Goal: Transaction & Acquisition: Purchase product/service

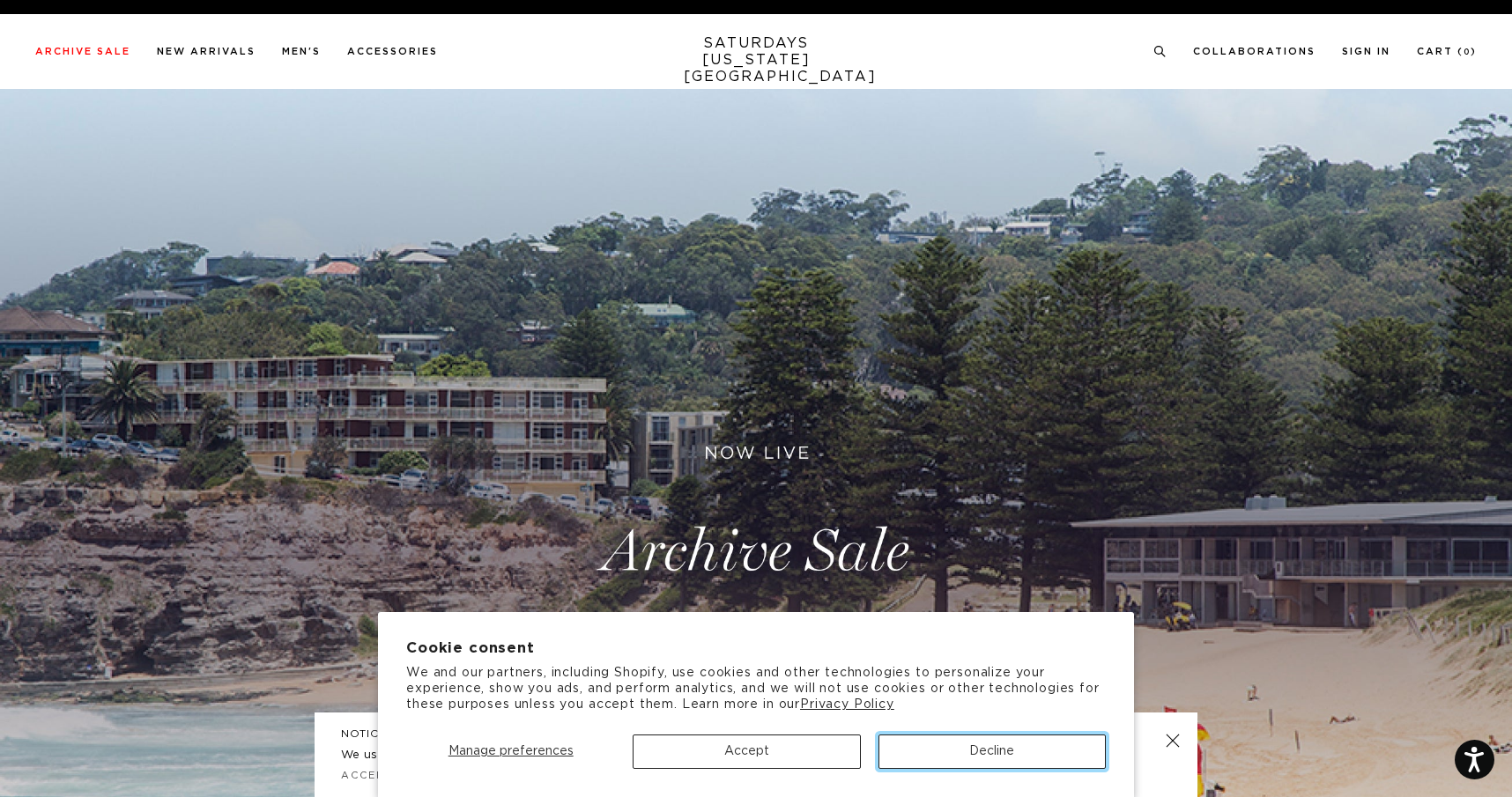
click at [954, 752] on button "Decline" at bounding box center [992, 752] width 228 height 34
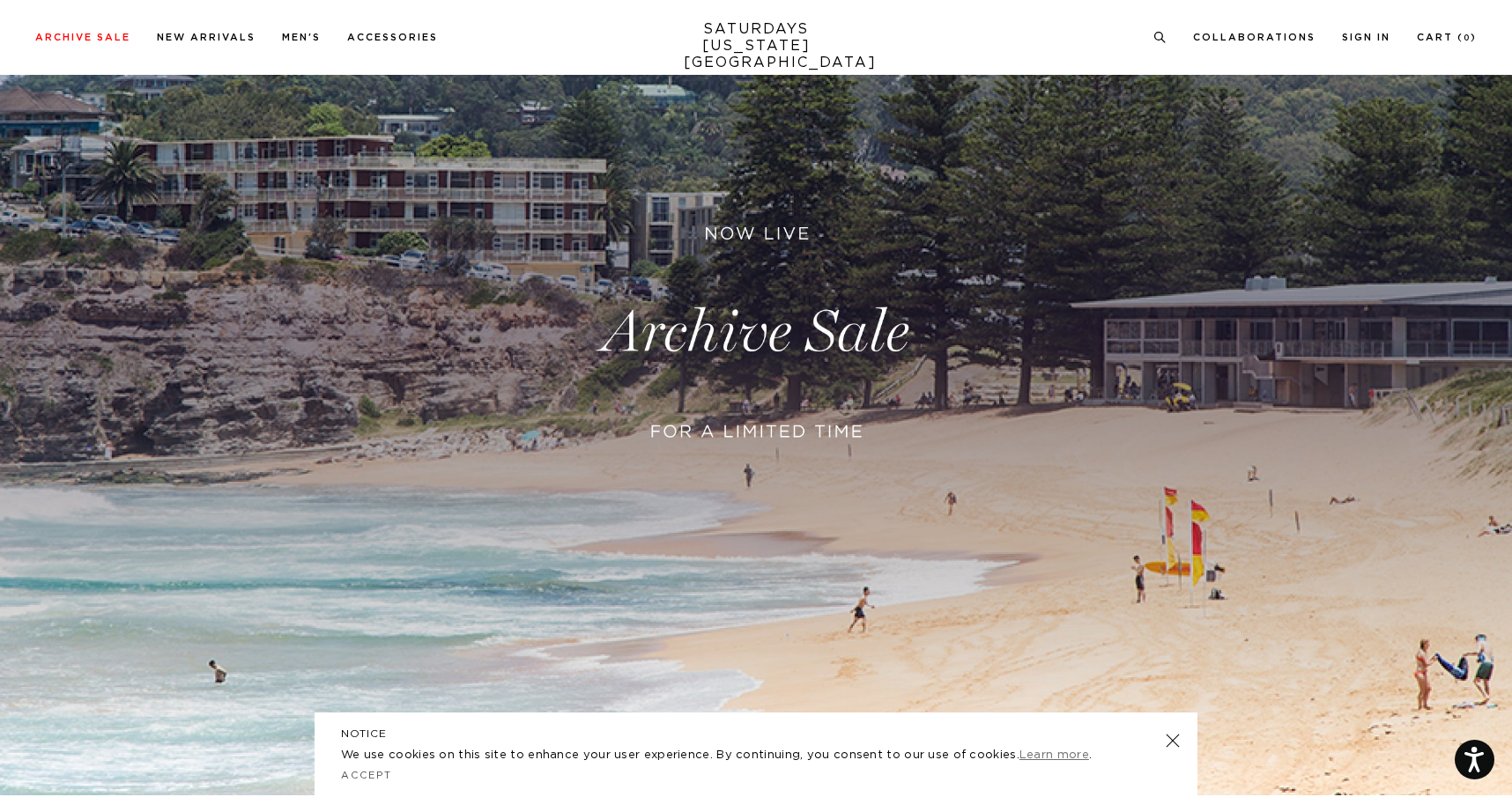
scroll to position [226, 0]
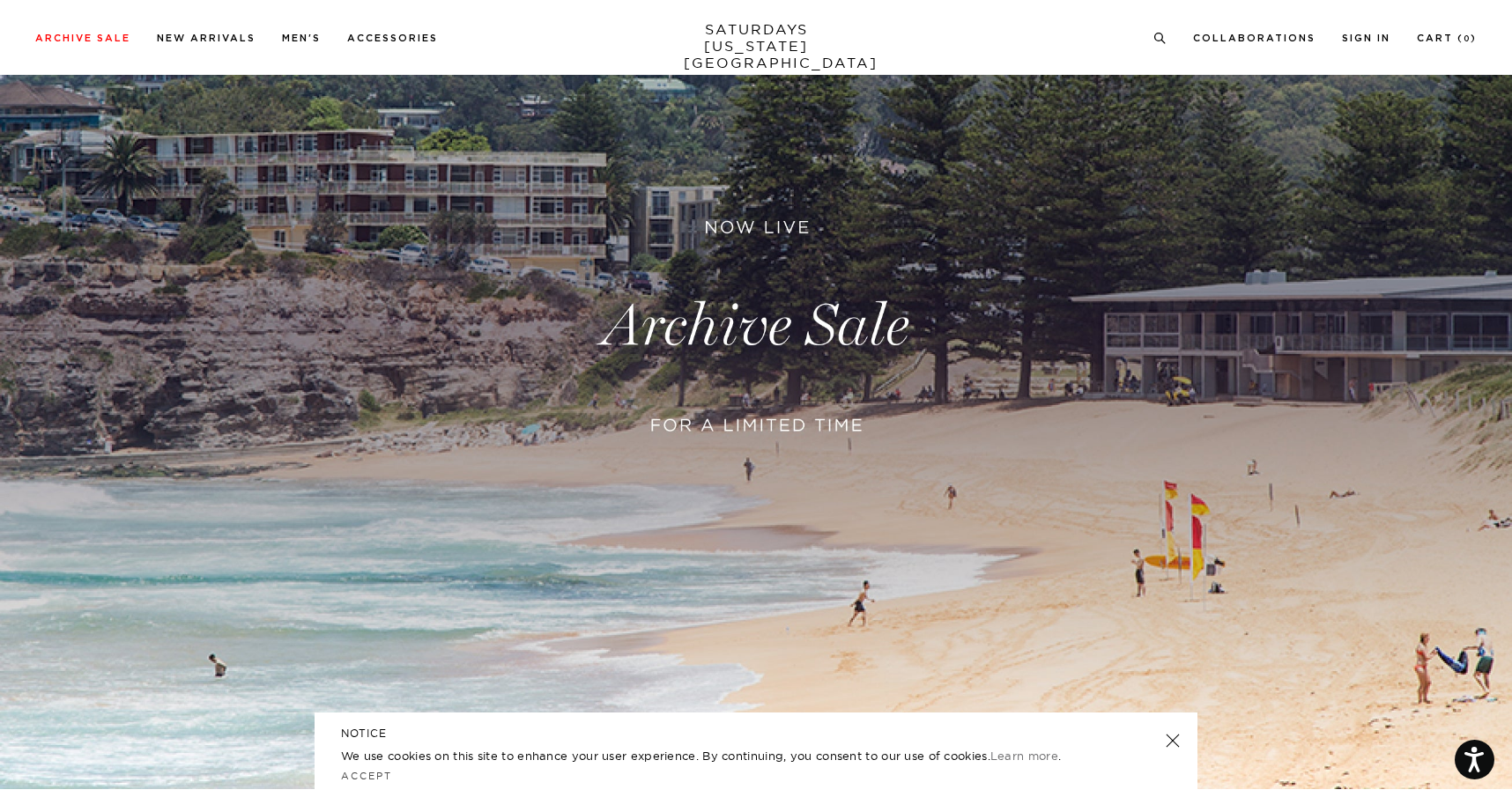
click at [1181, 748] on div "NOTICE We use cookies on this site to enhance your user experience. By continui…" at bounding box center [756, 755] width 883 height 85
click at [1172, 745] on link at bounding box center [1173, 740] width 24 height 24
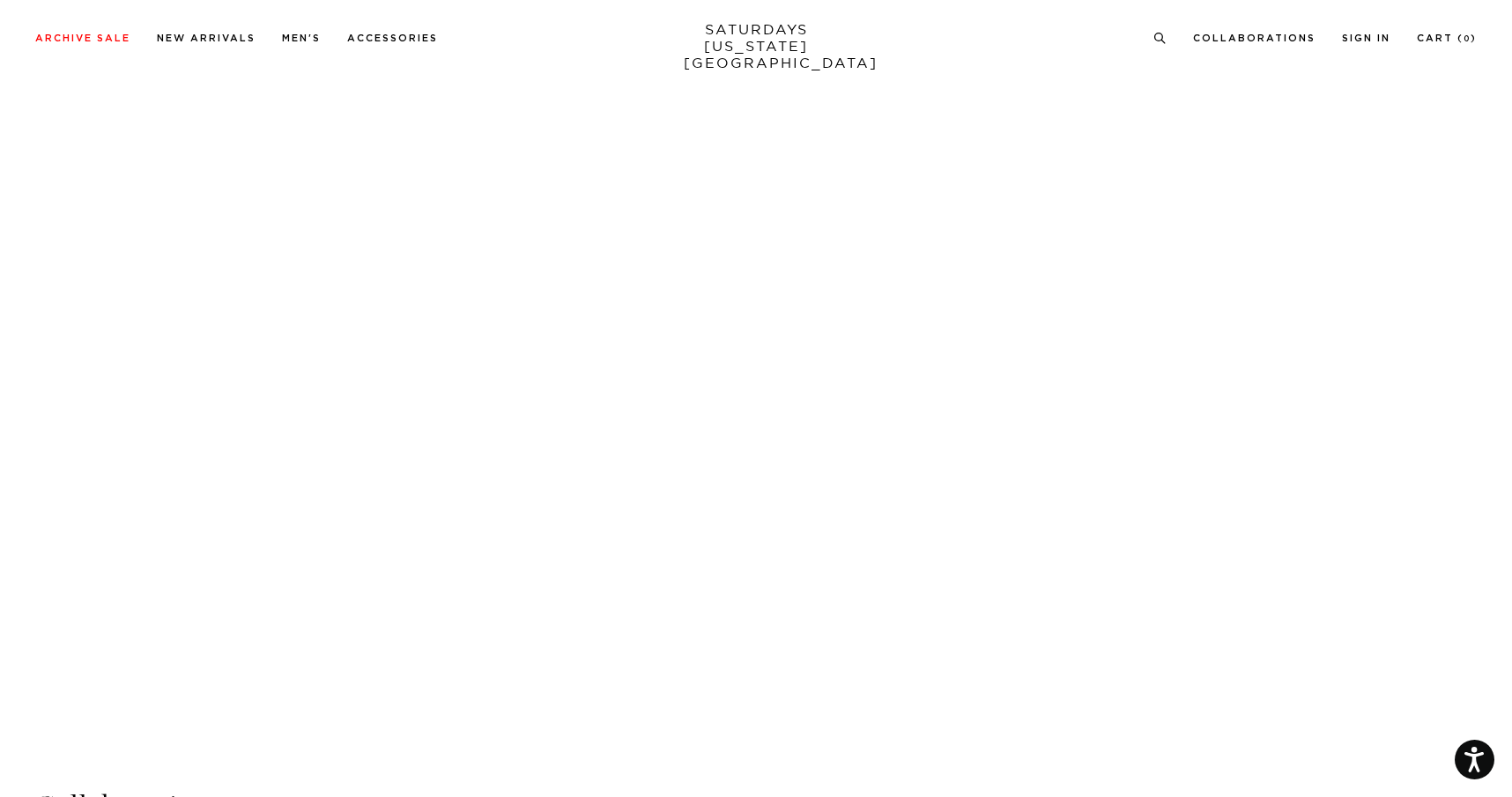
scroll to position [3096, 0]
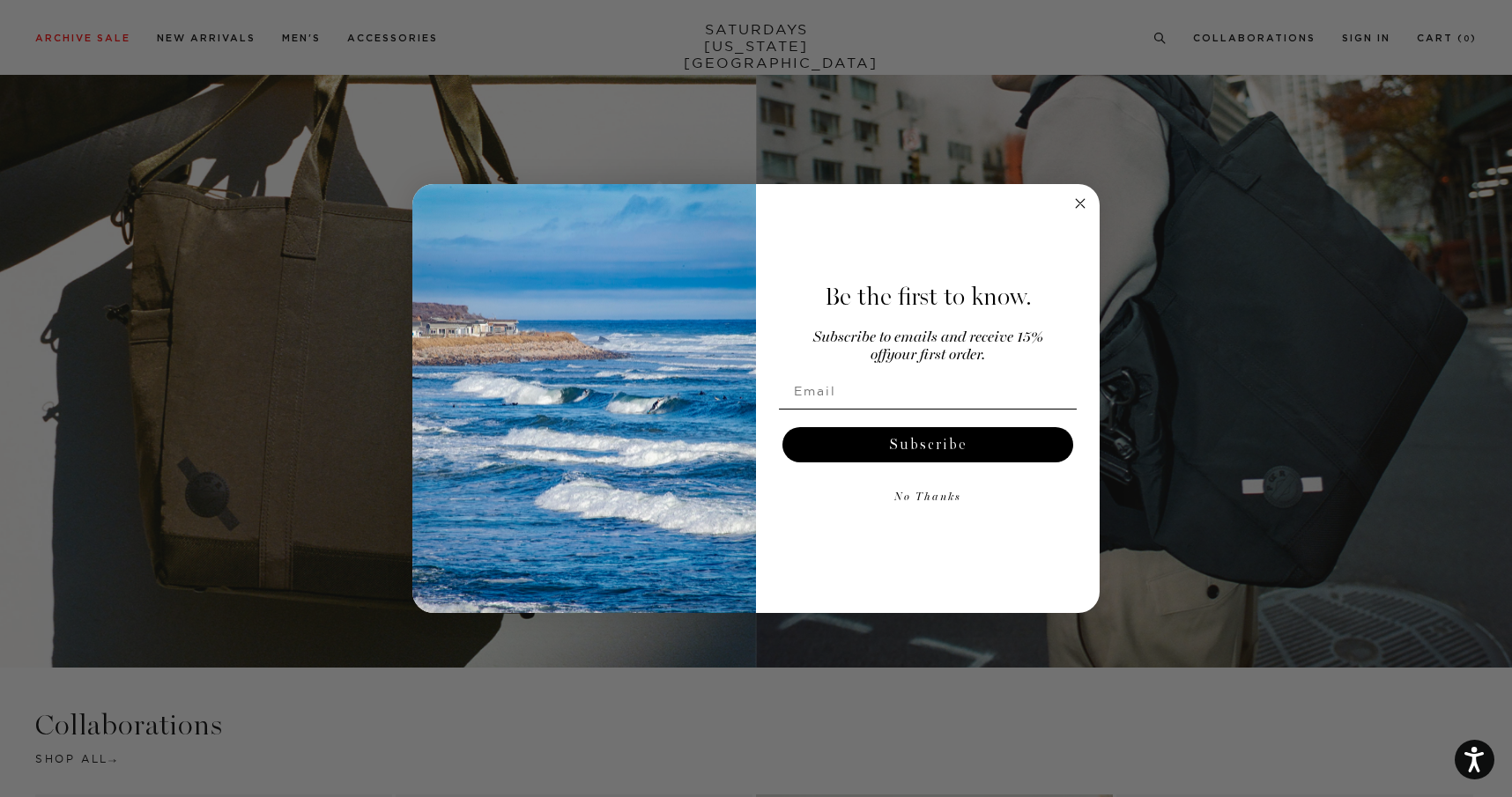
click at [928, 507] on button "No Thanks" at bounding box center [928, 497] width 298 height 35
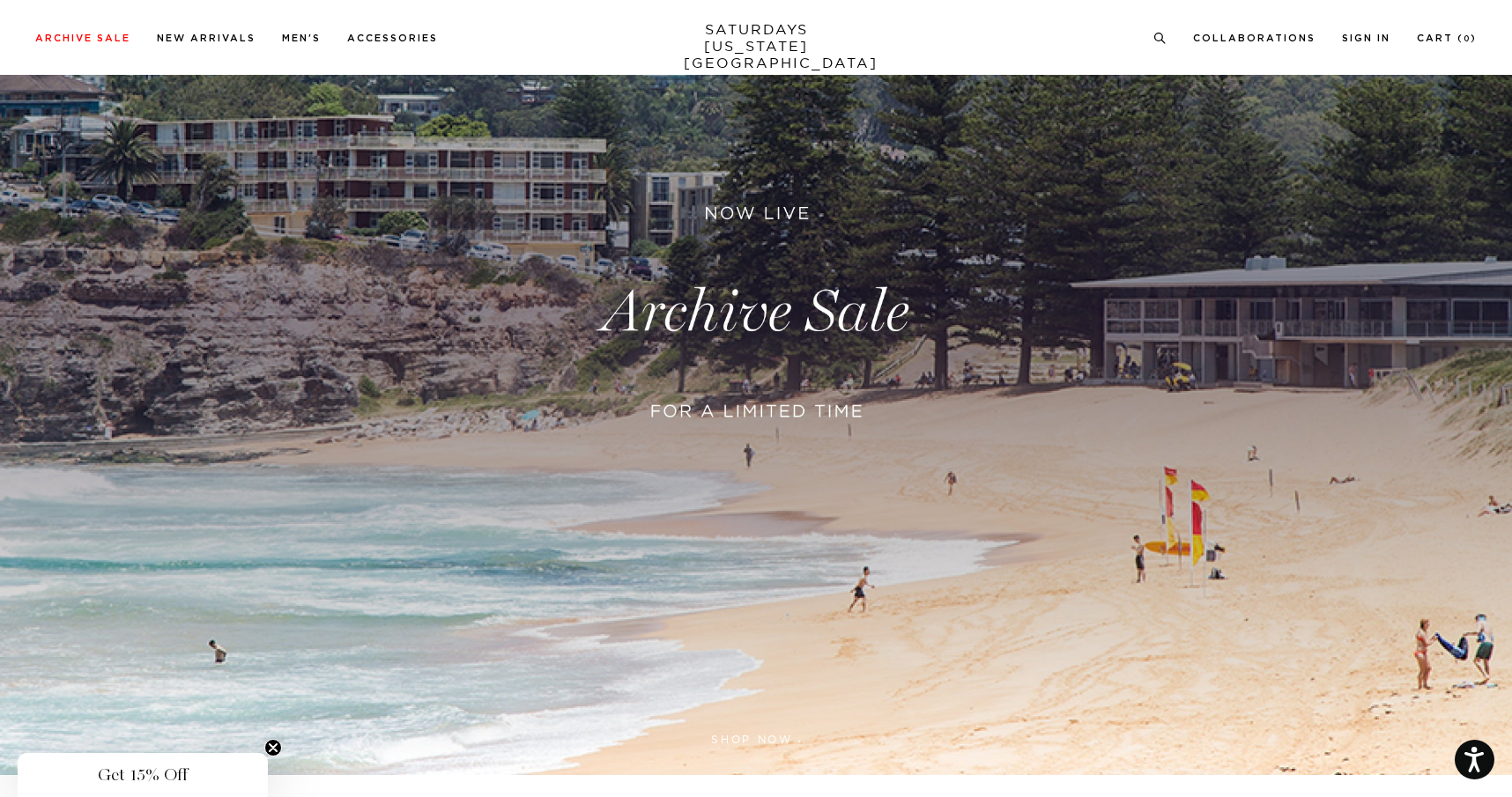
scroll to position [0, 0]
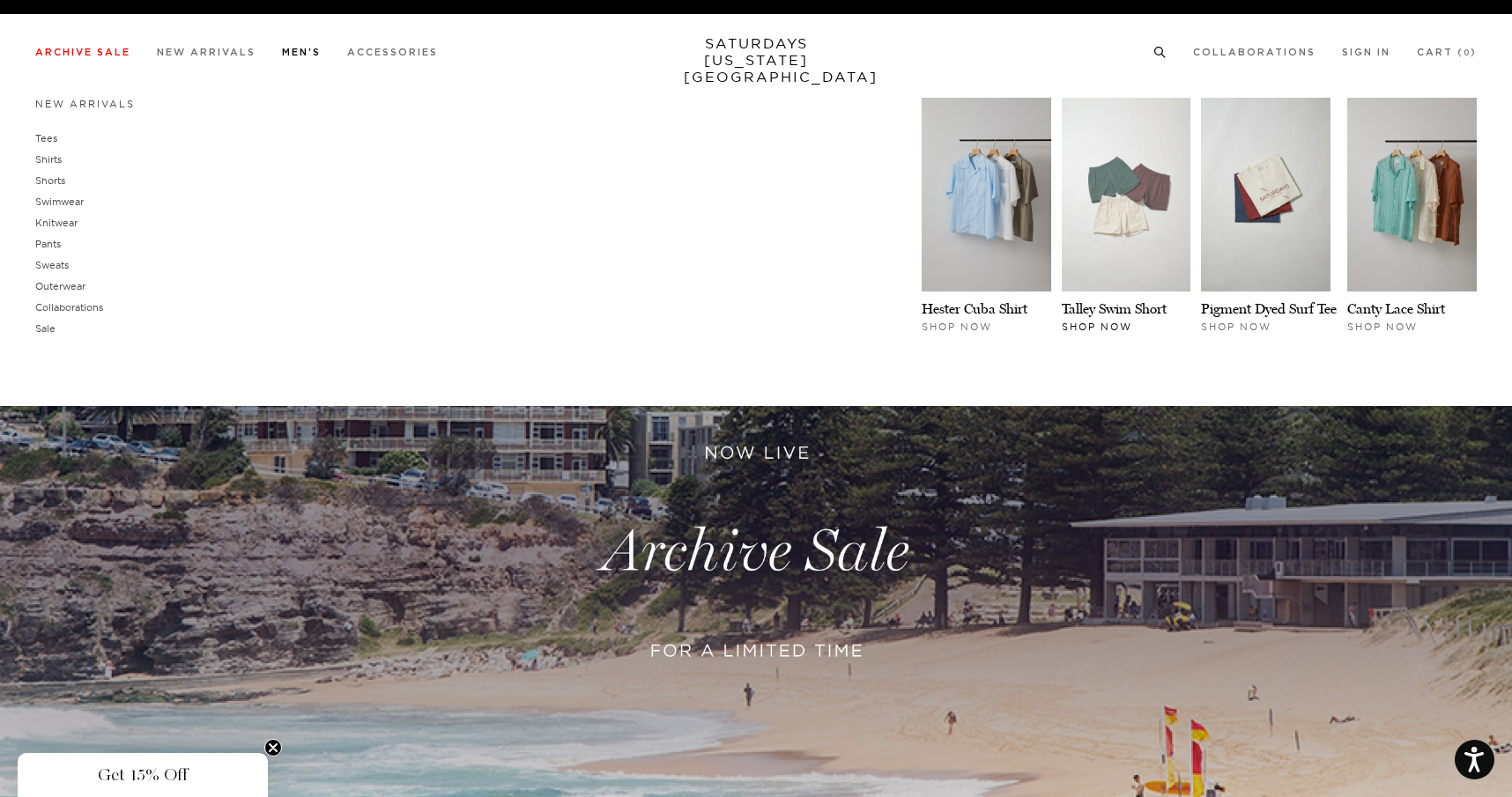
click at [1127, 258] on img at bounding box center [1127, 194] width 130 height 193
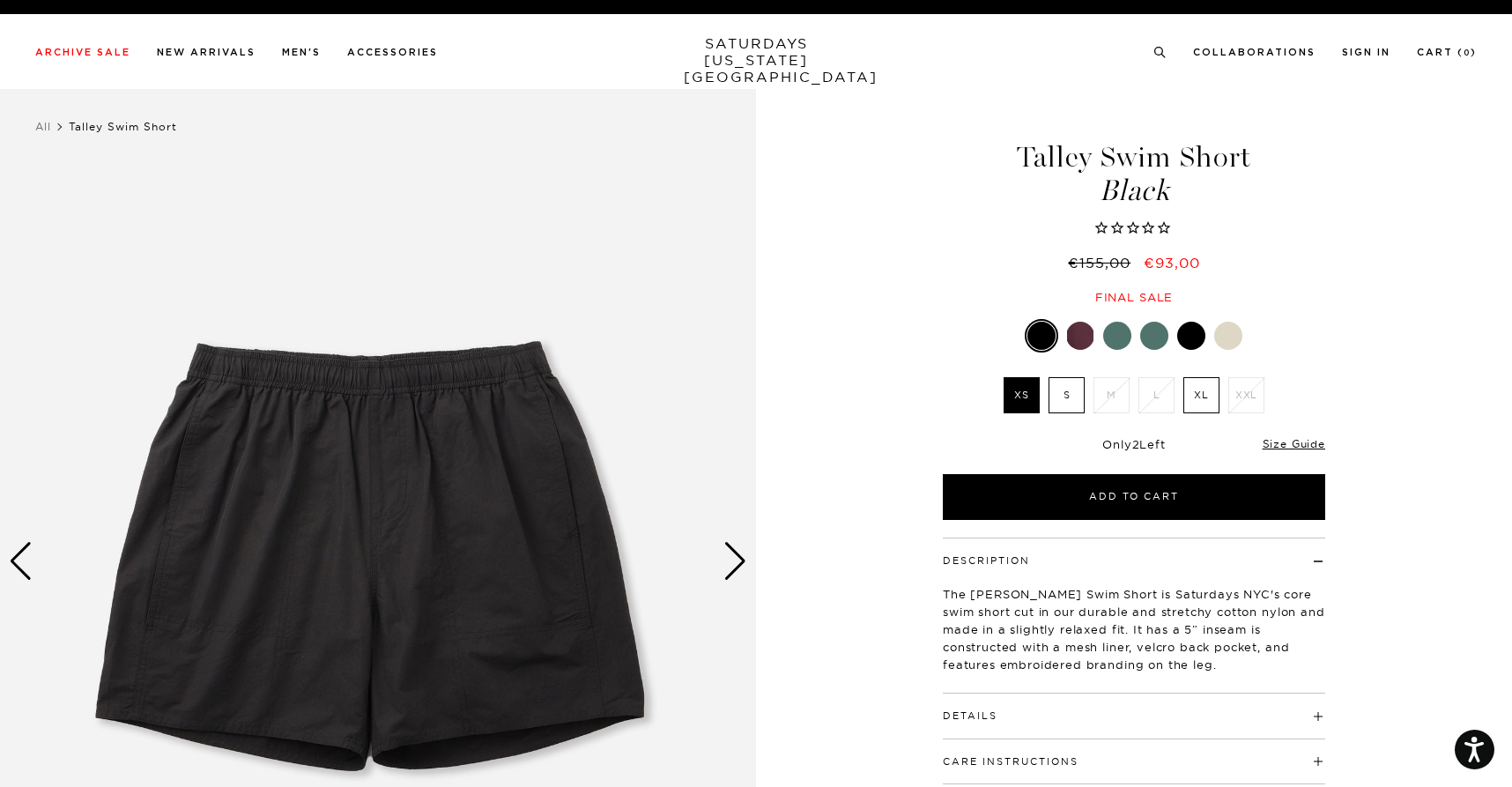
click at [727, 537] on img at bounding box center [378, 562] width 756 height 946
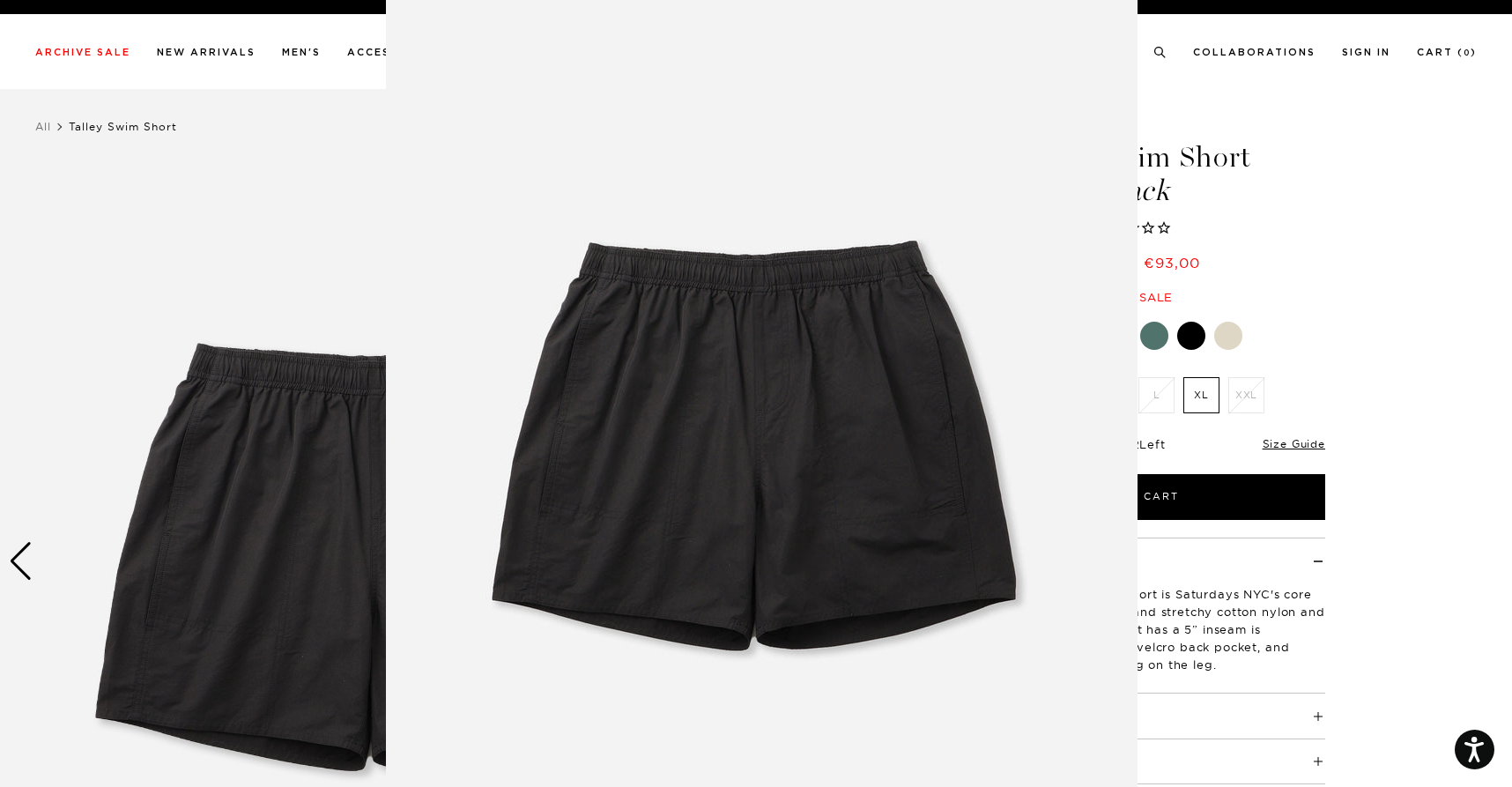
scroll to position [66, 0]
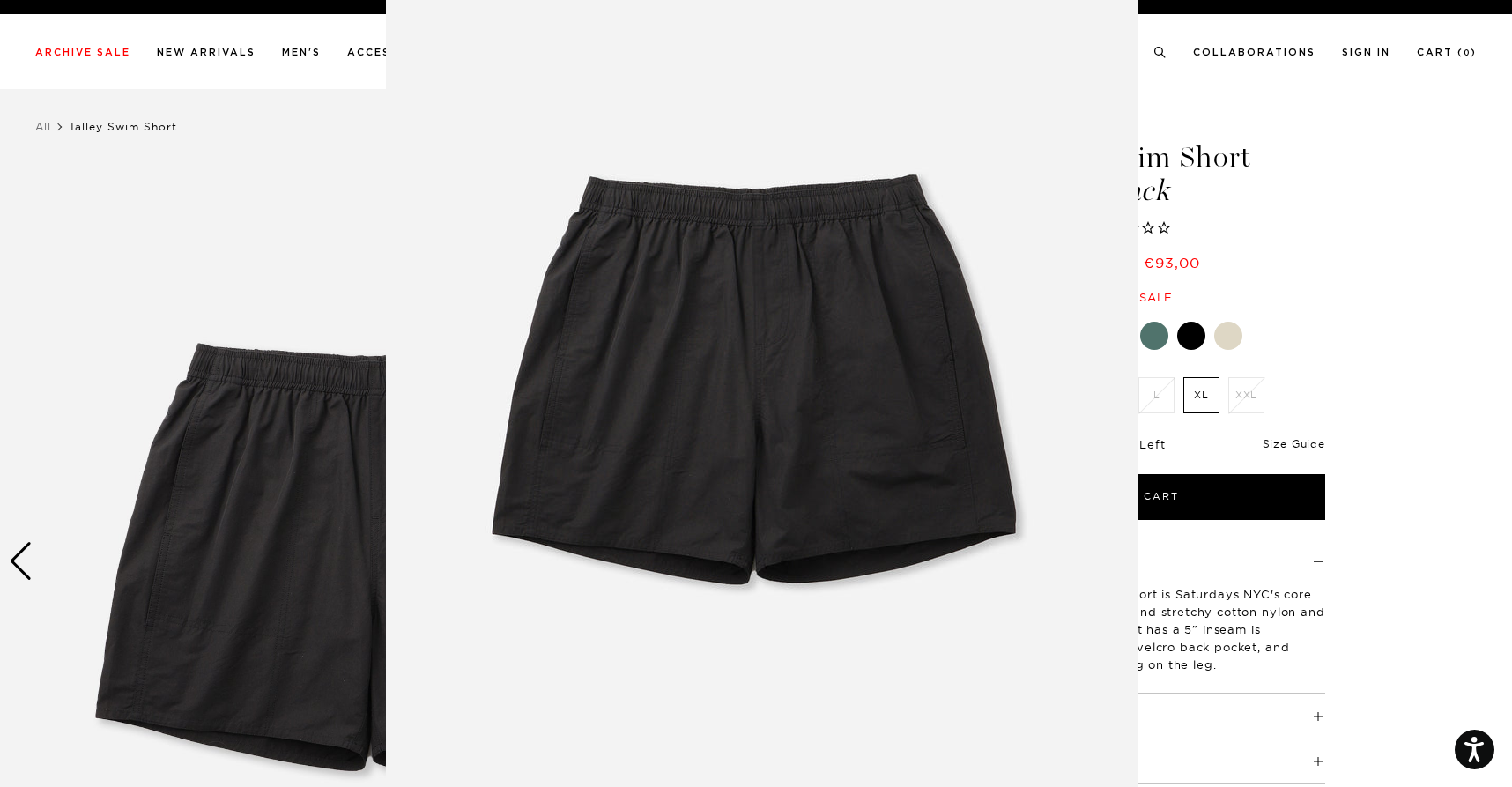
click at [727, 560] on img at bounding box center [761, 385] width 752 height 903
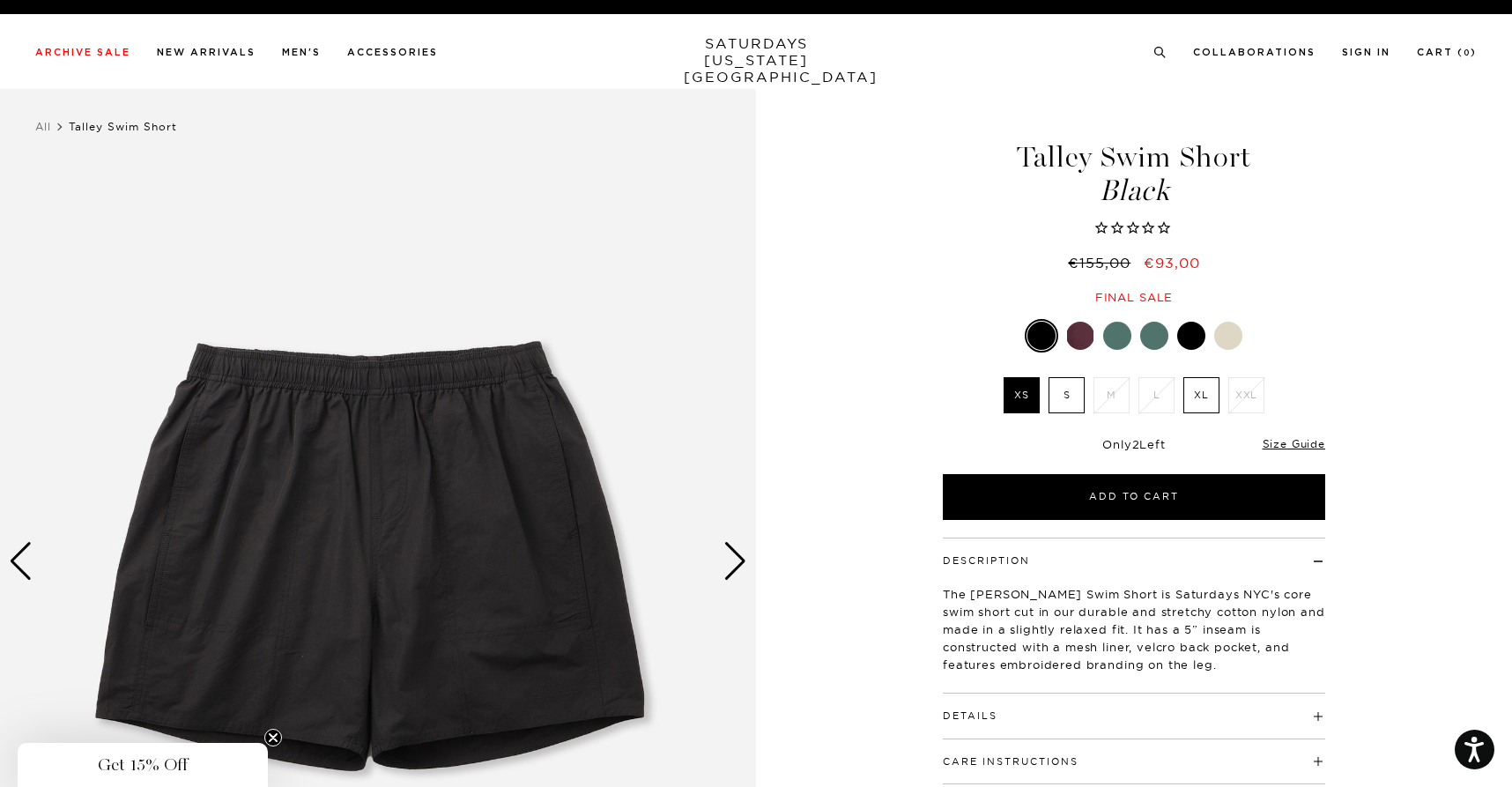
click at [727, 561] on div "Next slide" at bounding box center [735, 561] width 23 height 39
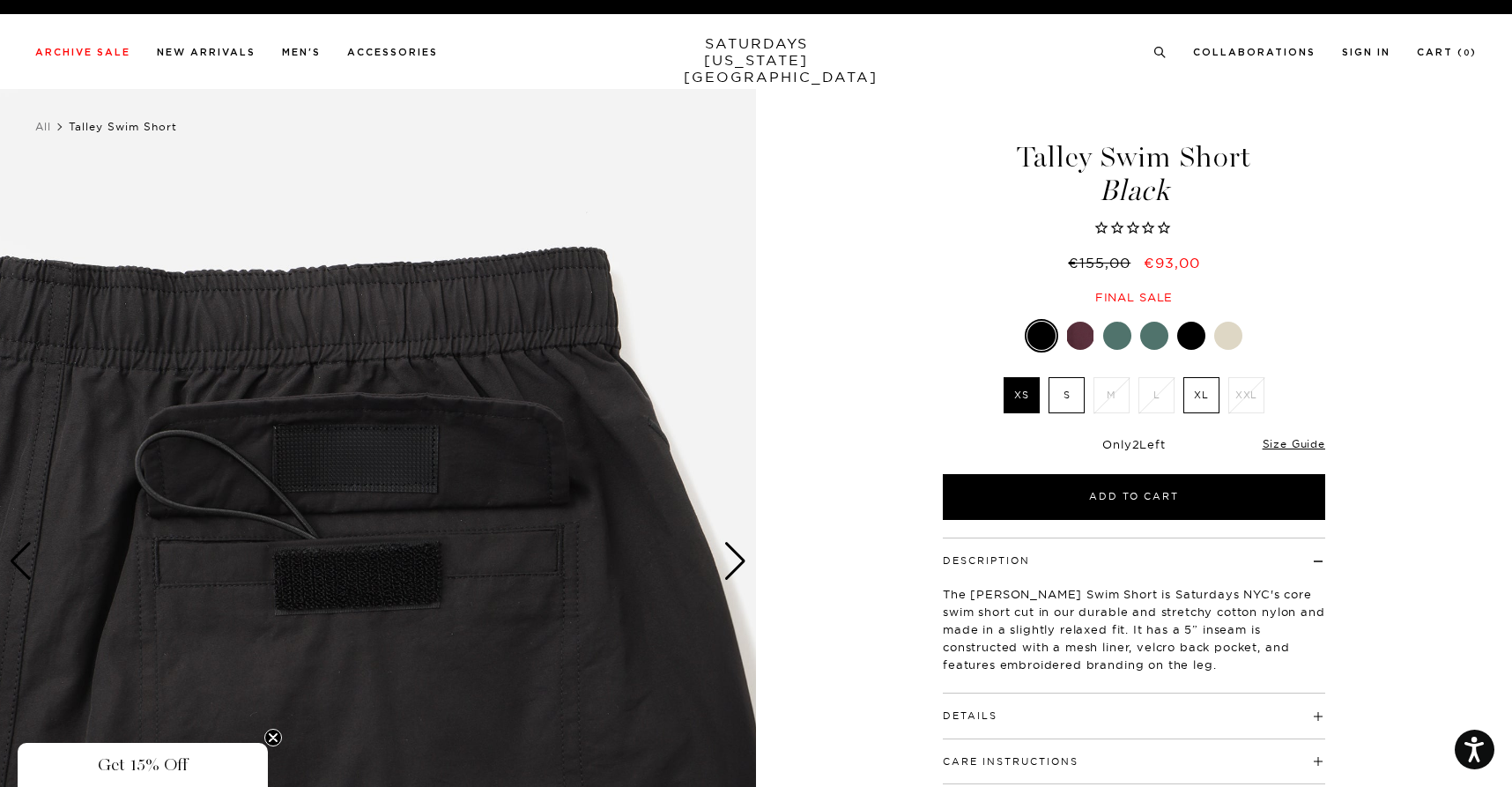
click at [727, 561] on div "Next slide" at bounding box center [735, 561] width 23 height 39
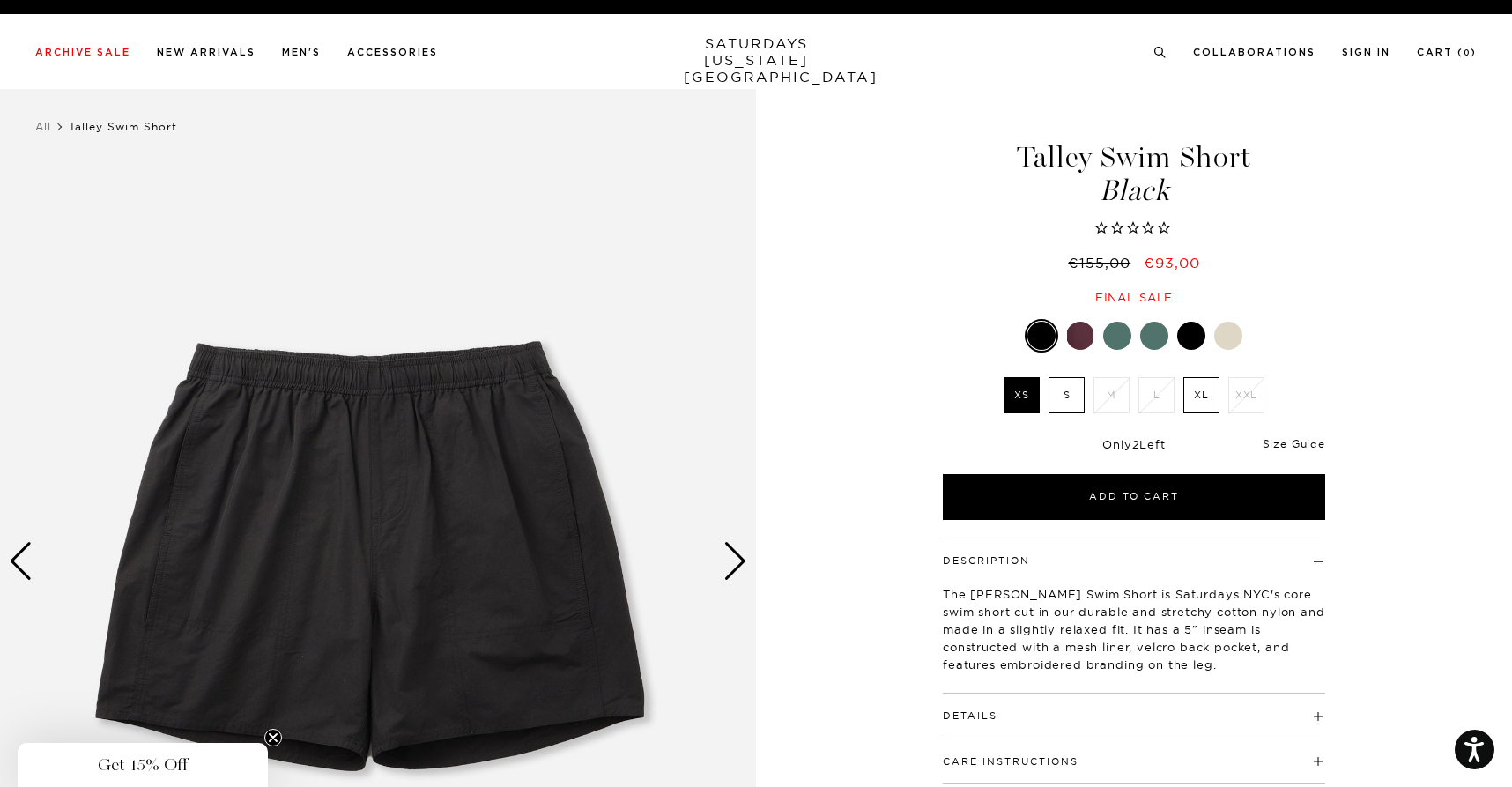
click at [727, 561] on div "Next slide" at bounding box center [735, 561] width 23 height 39
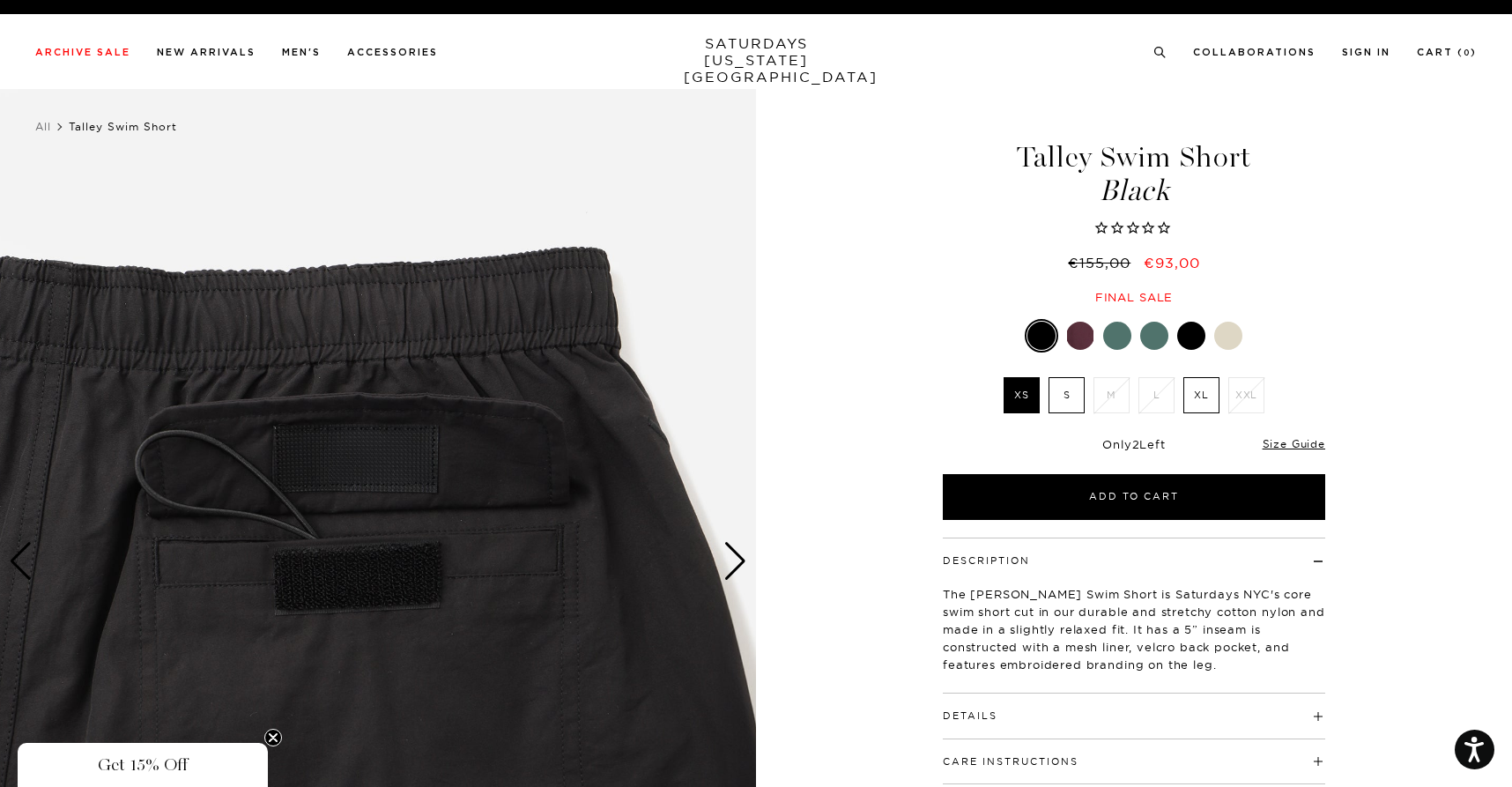
click at [727, 561] on div "Next slide" at bounding box center [735, 561] width 23 height 39
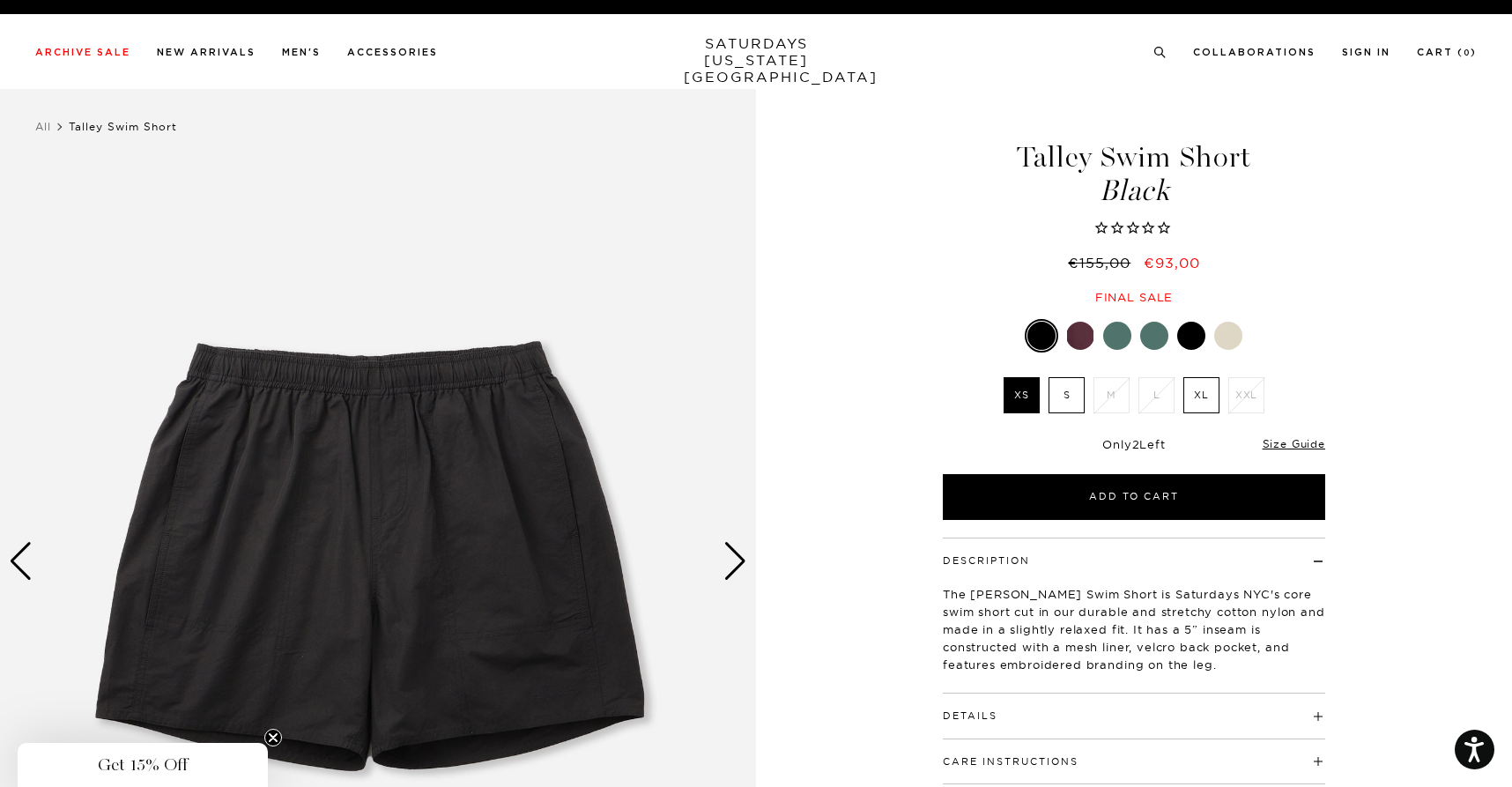
click at [727, 561] on div "Next slide" at bounding box center [735, 561] width 23 height 39
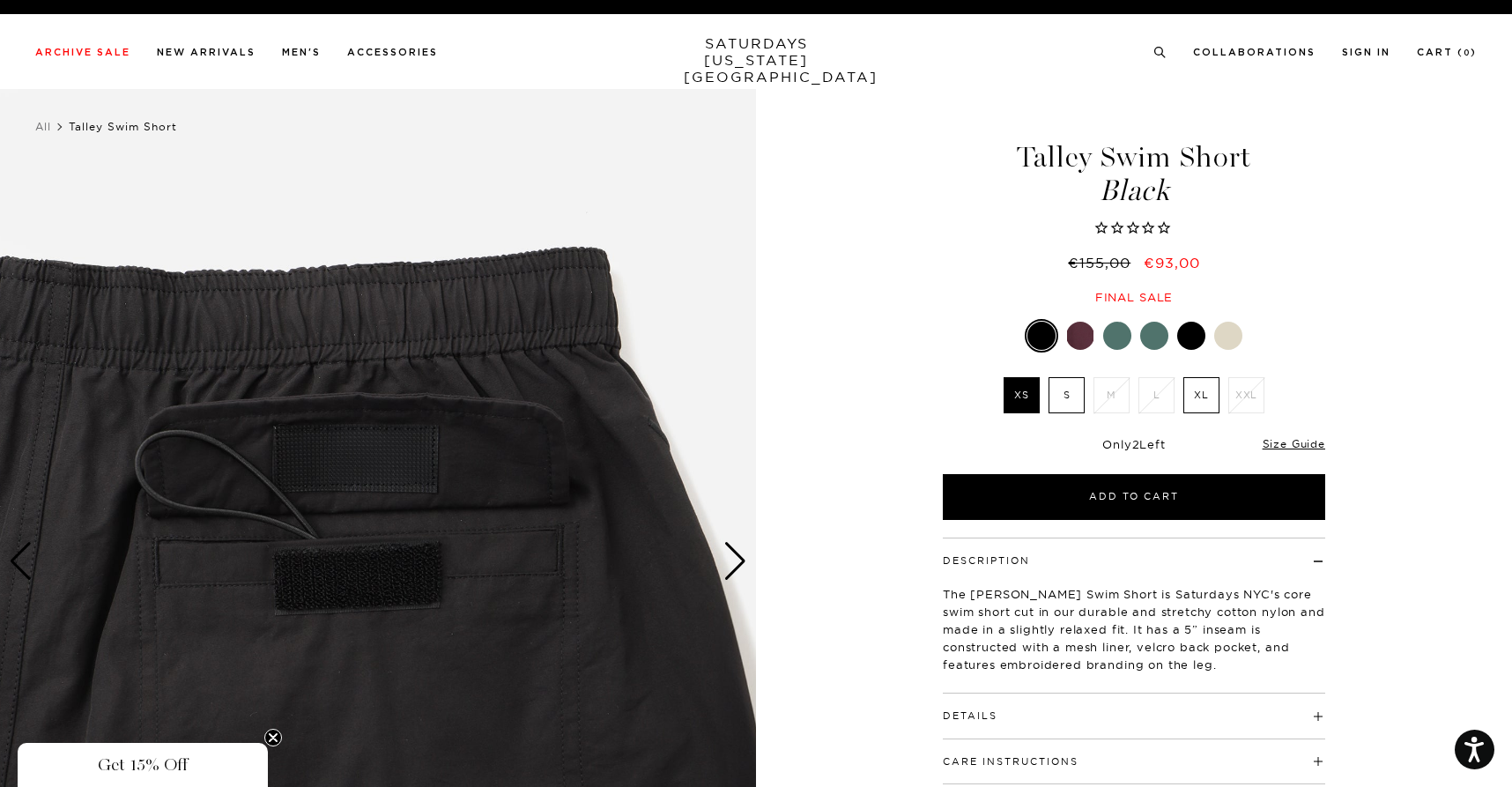
click at [727, 561] on div "Next slide" at bounding box center [735, 561] width 23 height 39
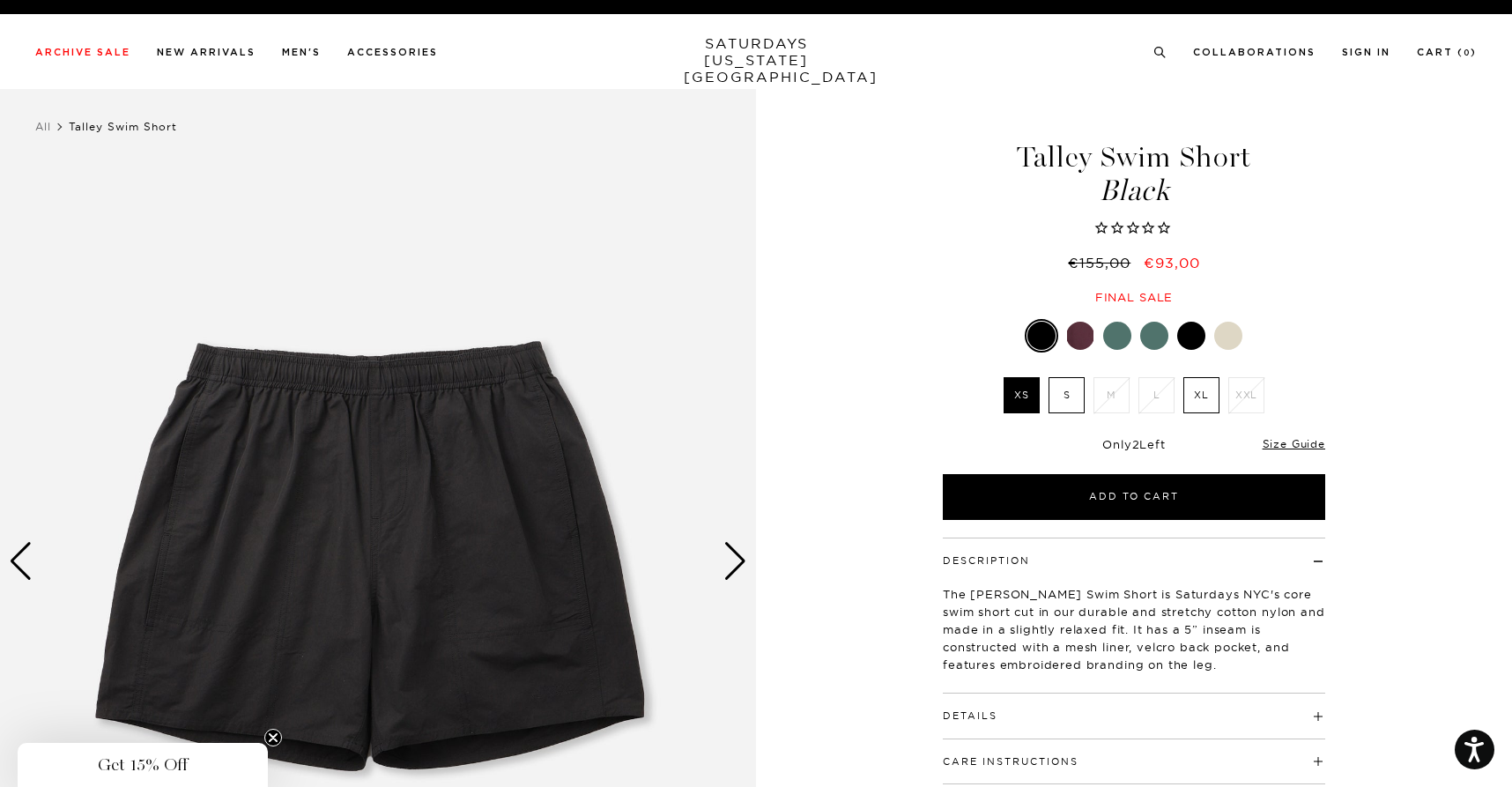
click at [727, 561] on div "Next slide" at bounding box center [735, 561] width 23 height 39
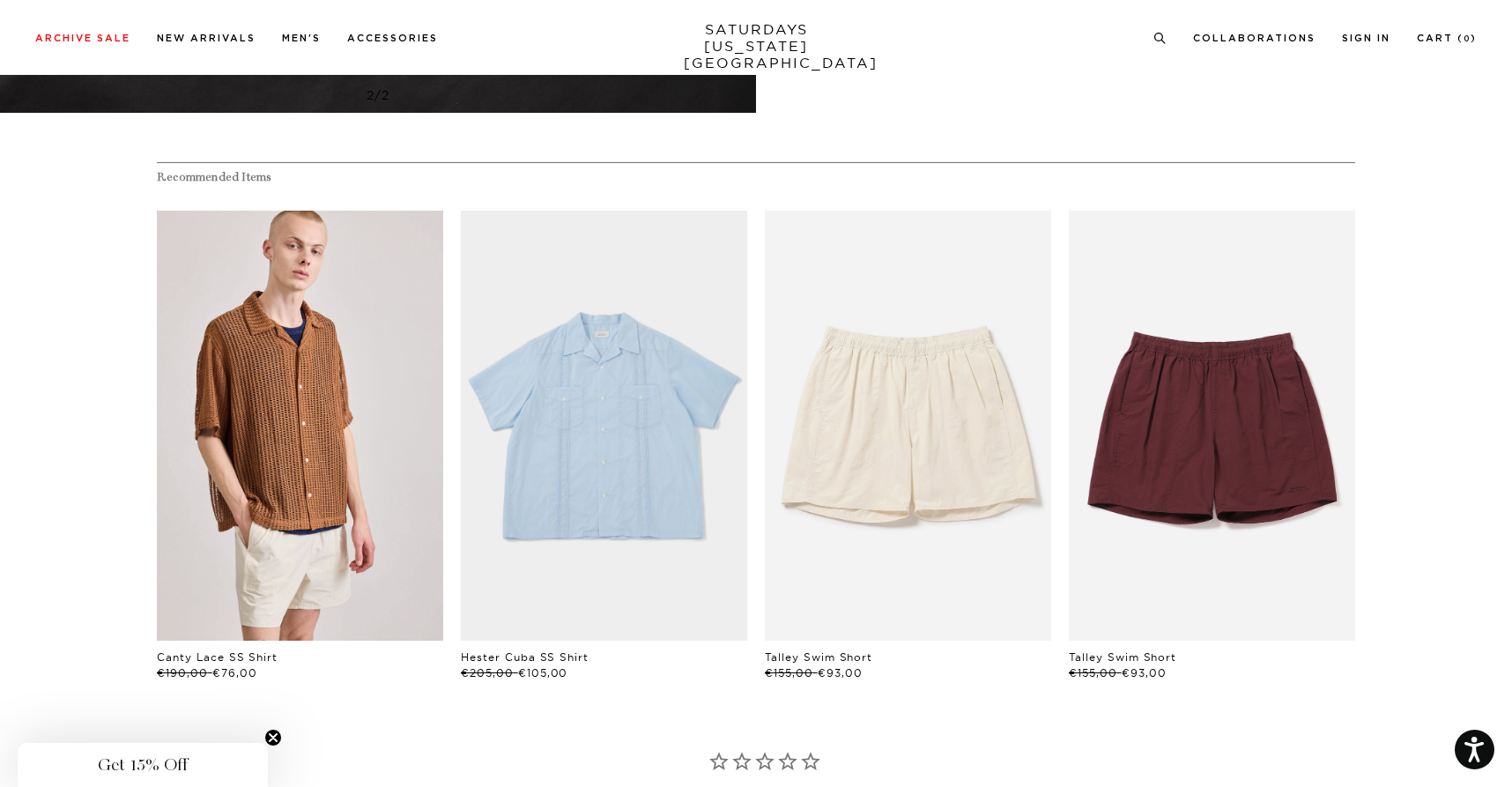
scroll to position [916, 0]
